Goal: Task Accomplishment & Management: Manage account settings

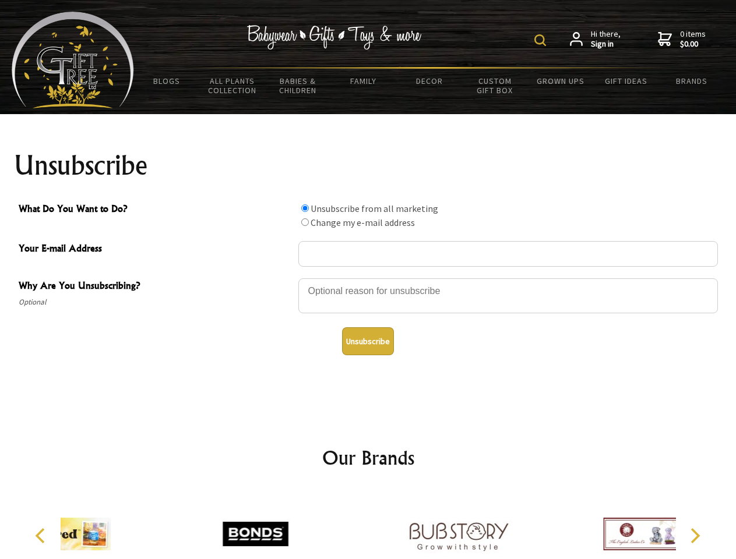
click at [542, 40] on img at bounding box center [540, 40] width 12 height 12
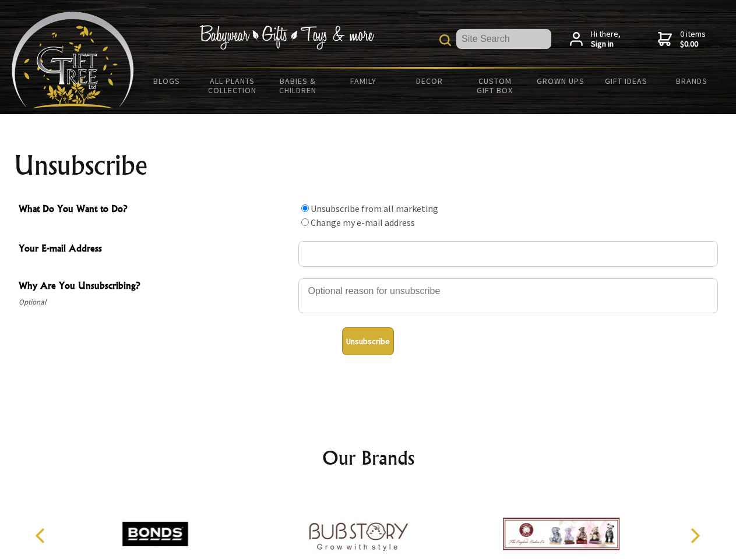
click at [368, 278] on div at bounding box center [507, 297] width 419 height 41
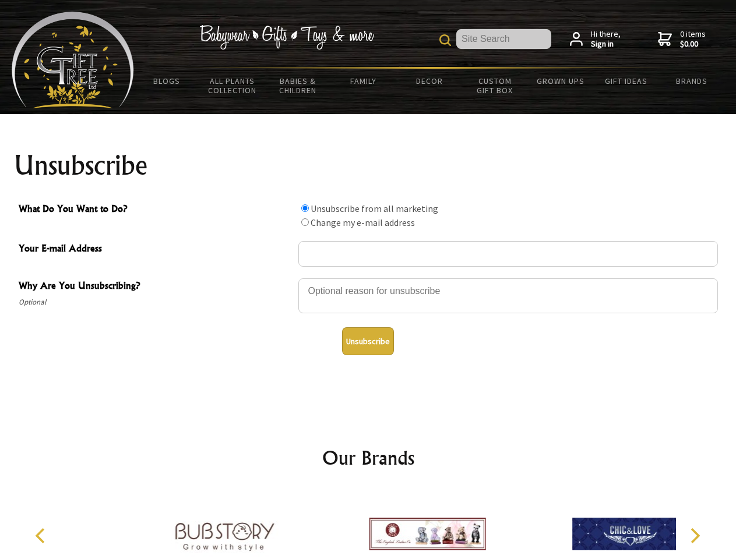
click at [305, 208] on input "What Do You Want to Do?" at bounding box center [305, 208] width 8 height 8
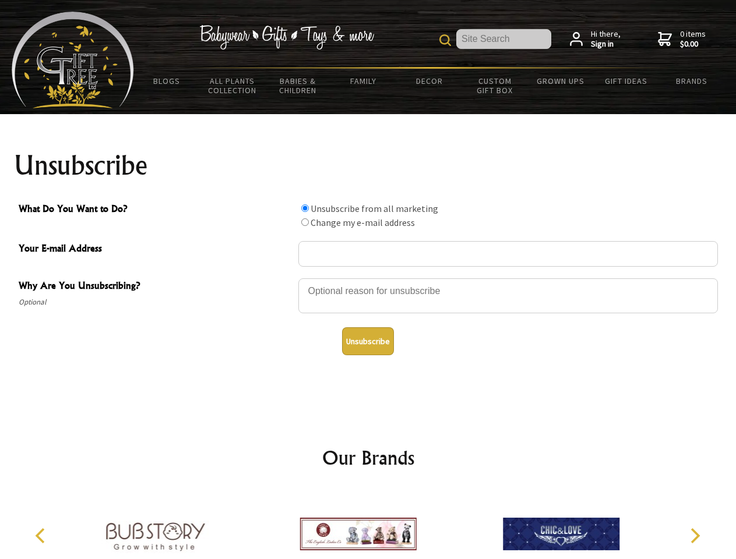
click at [305, 222] on input "What Do You Want to Do?" at bounding box center [305, 222] width 8 height 8
radio input "true"
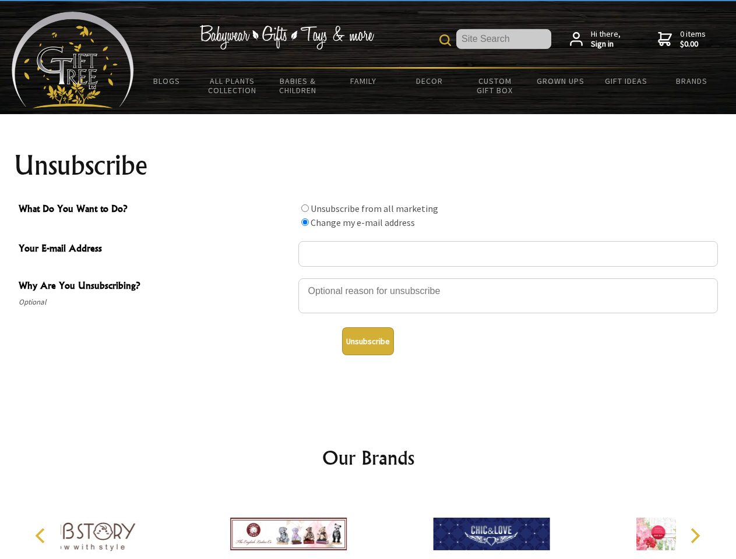
click at [368, 341] on button "Unsubscribe" at bounding box center [368, 341] width 52 height 28
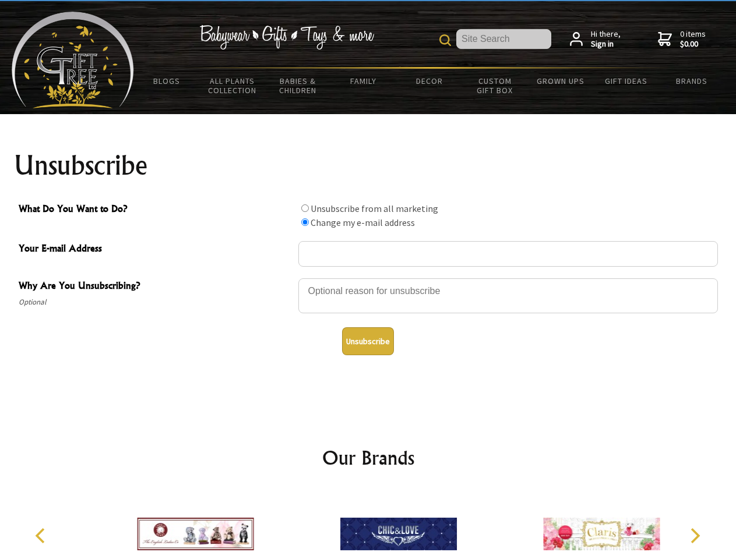
click at [368, 525] on img at bounding box center [398, 533] width 116 height 87
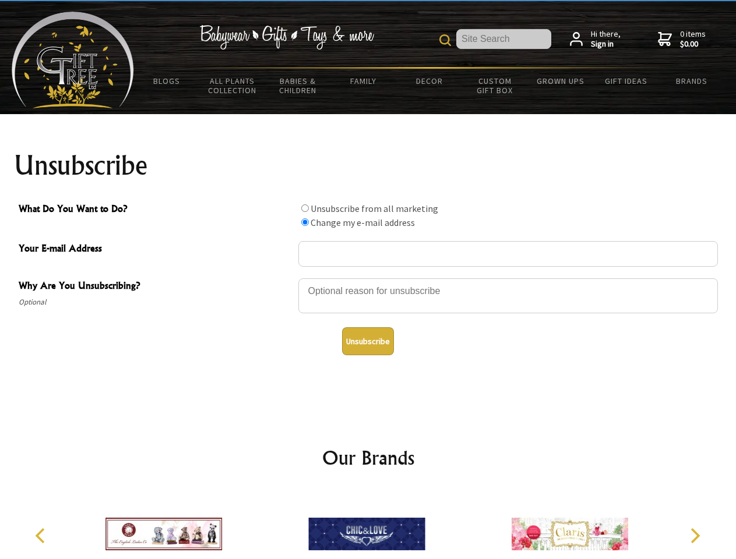
click at [42, 536] on icon "Previous" at bounding box center [41, 535] width 15 height 15
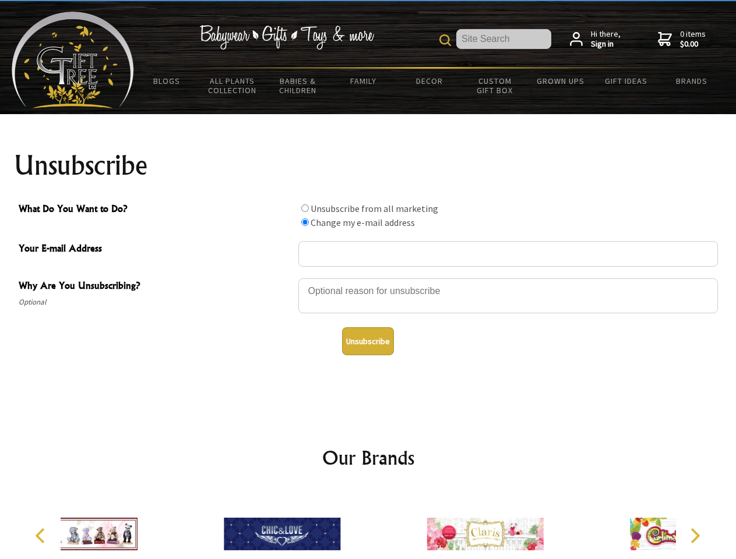
click at [694, 536] on icon "Next" at bounding box center [693, 535] width 15 height 15
